Goal: Information Seeking & Learning: Understand process/instructions

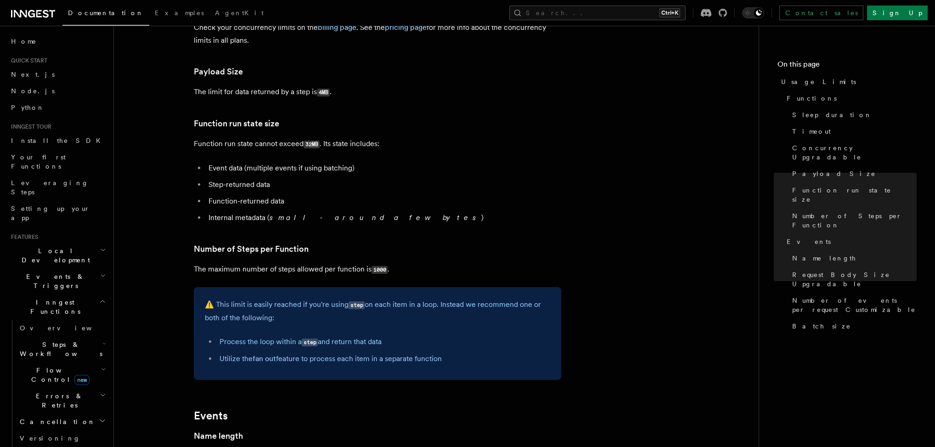
scroll to position [328, 0]
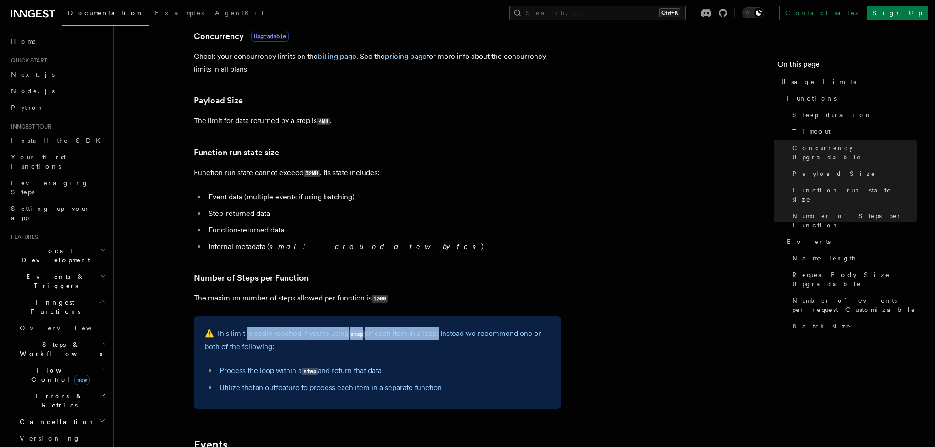
drag, startPoint x: 246, startPoint y: 334, endPoint x: 437, endPoint y: 338, distance: 191.5
click at [437, 338] on p "⚠️ This limit is easily reached if you're using step on each item in a loop. In…" at bounding box center [377, 340] width 345 height 26
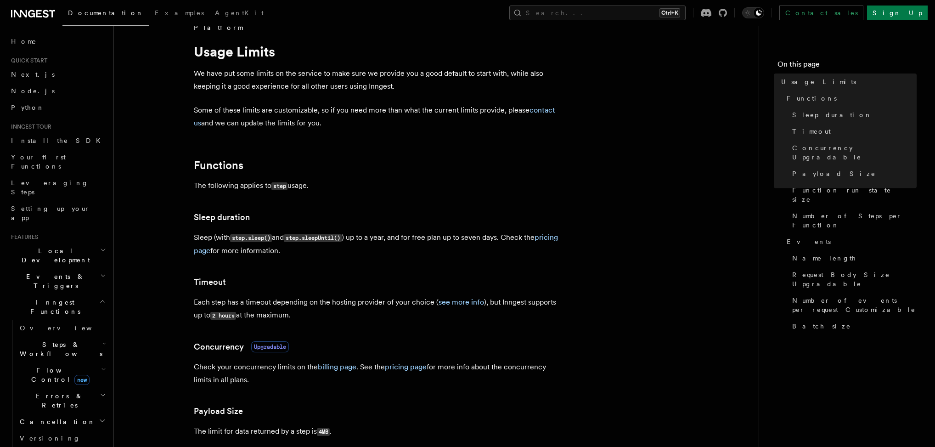
scroll to position [0, 0]
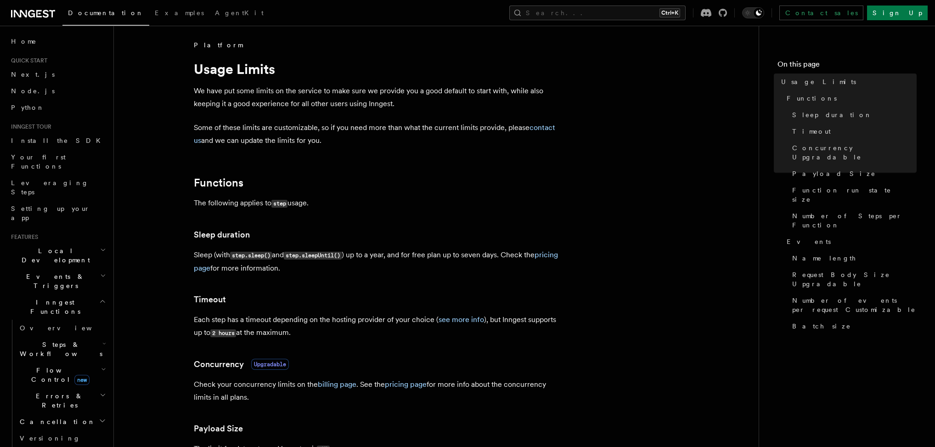
click at [397, 130] on p "Some of these limits are customizable, so if you need more than what the curren…" at bounding box center [377, 134] width 367 height 26
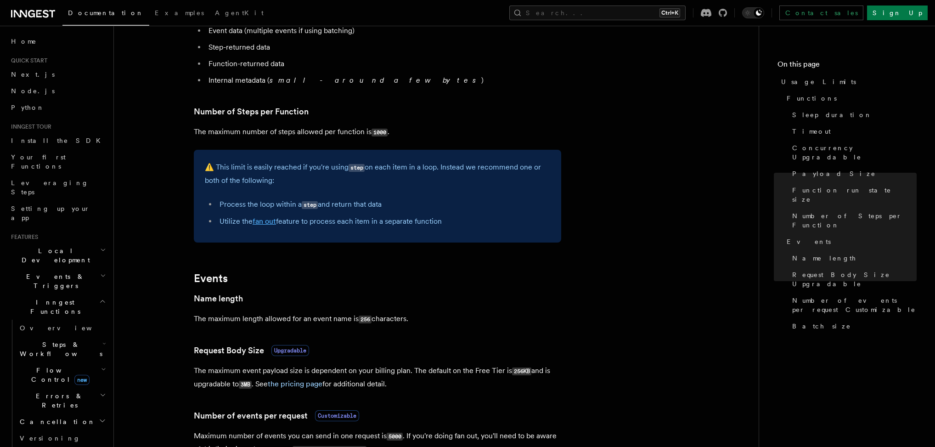
click at [267, 225] on link "fan out" at bounding box center [263, 221] width 23 height 9
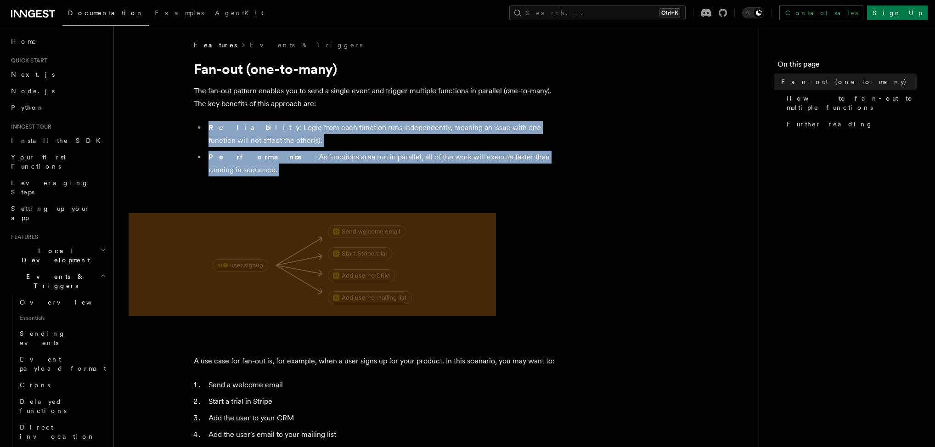
drag, startPoint x: 204, startPoint y: 123, endPoint x: 571, endPoint y: 167, distance: 368.9
click at [382, 156] on li "Performance : As functions area run in parallel, all of the work will execute f…" at bounding box center [383, 164] width 355 height 26
